Goal: Task Accomplishment & Management: Manage account settings

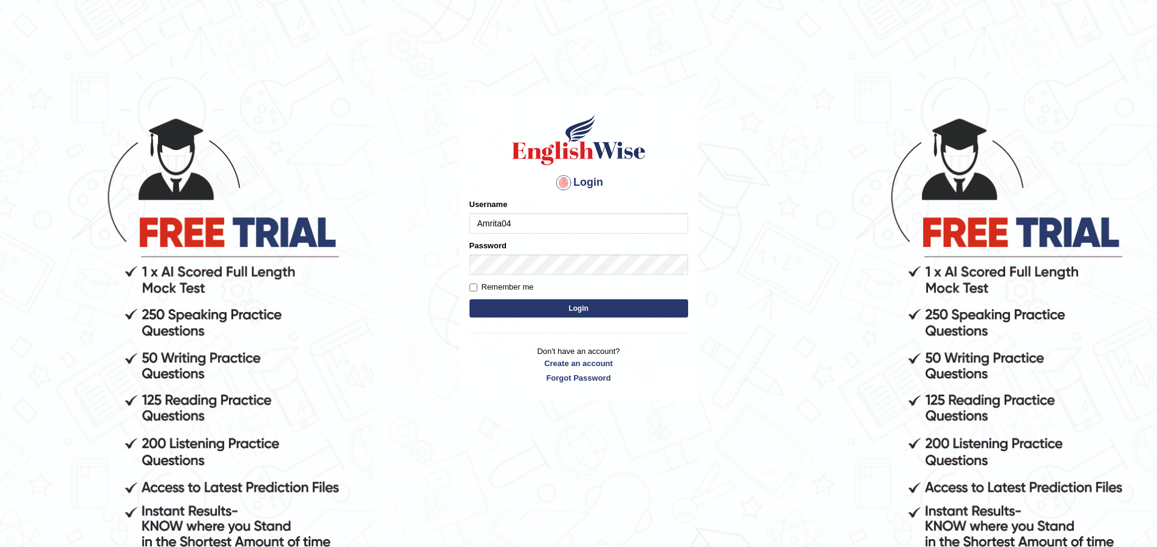
type input "Amrita04"
click at [562, 312] on button "Login" at bounding box center [579, 308] width 219 height 18
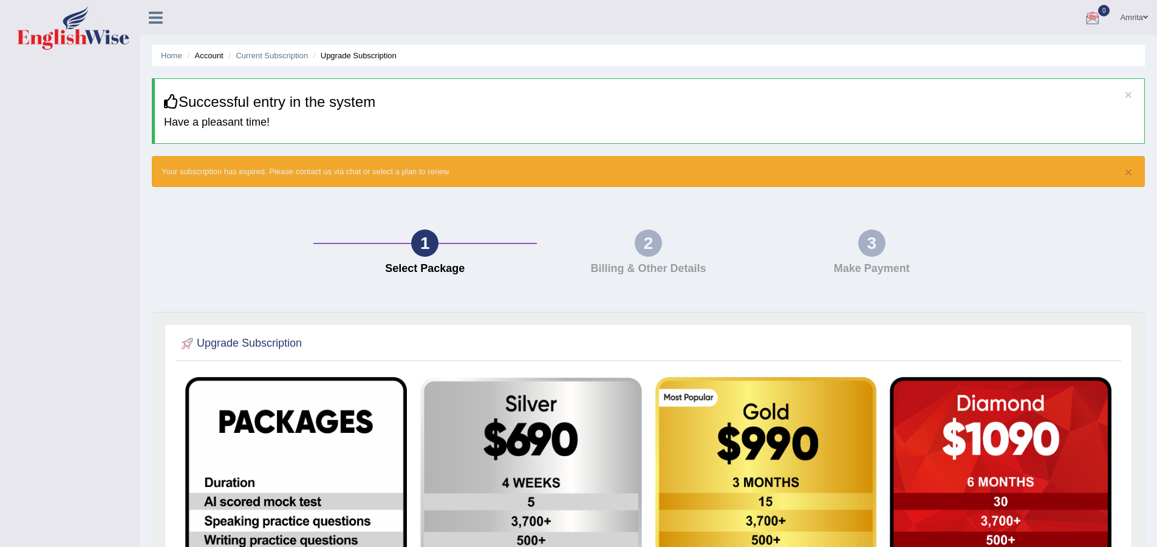
click at [1119, 19] on link "Amrita" at bounding box center [1134, 16] width 46 height 32
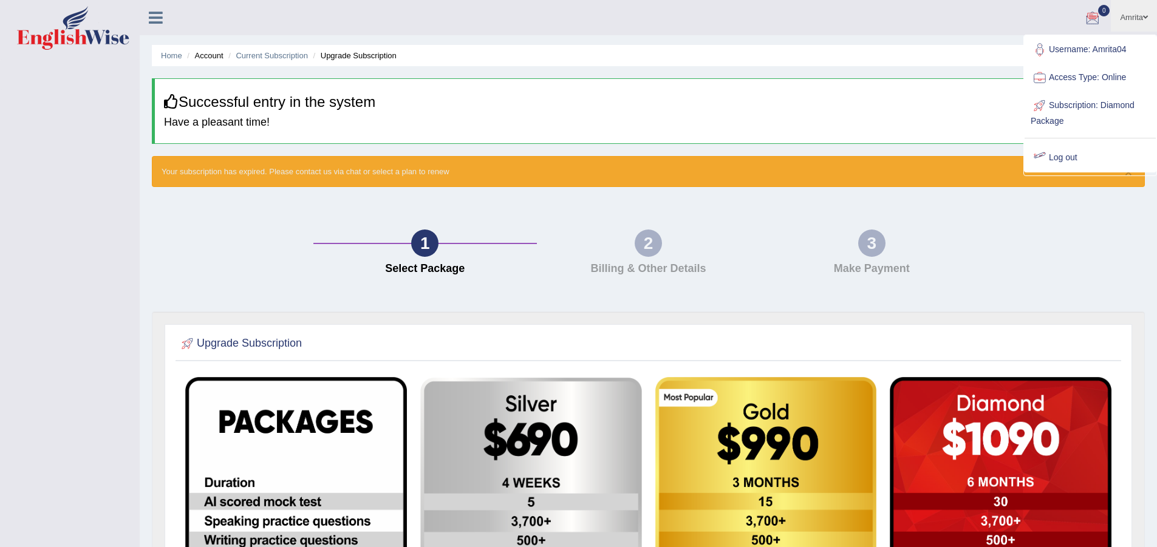
click at [1078, 161] on link "Log out" at bounding box center [1090, 158] width 131 height 28
